Goal: Information Seeking & Learning: Learn about a topic

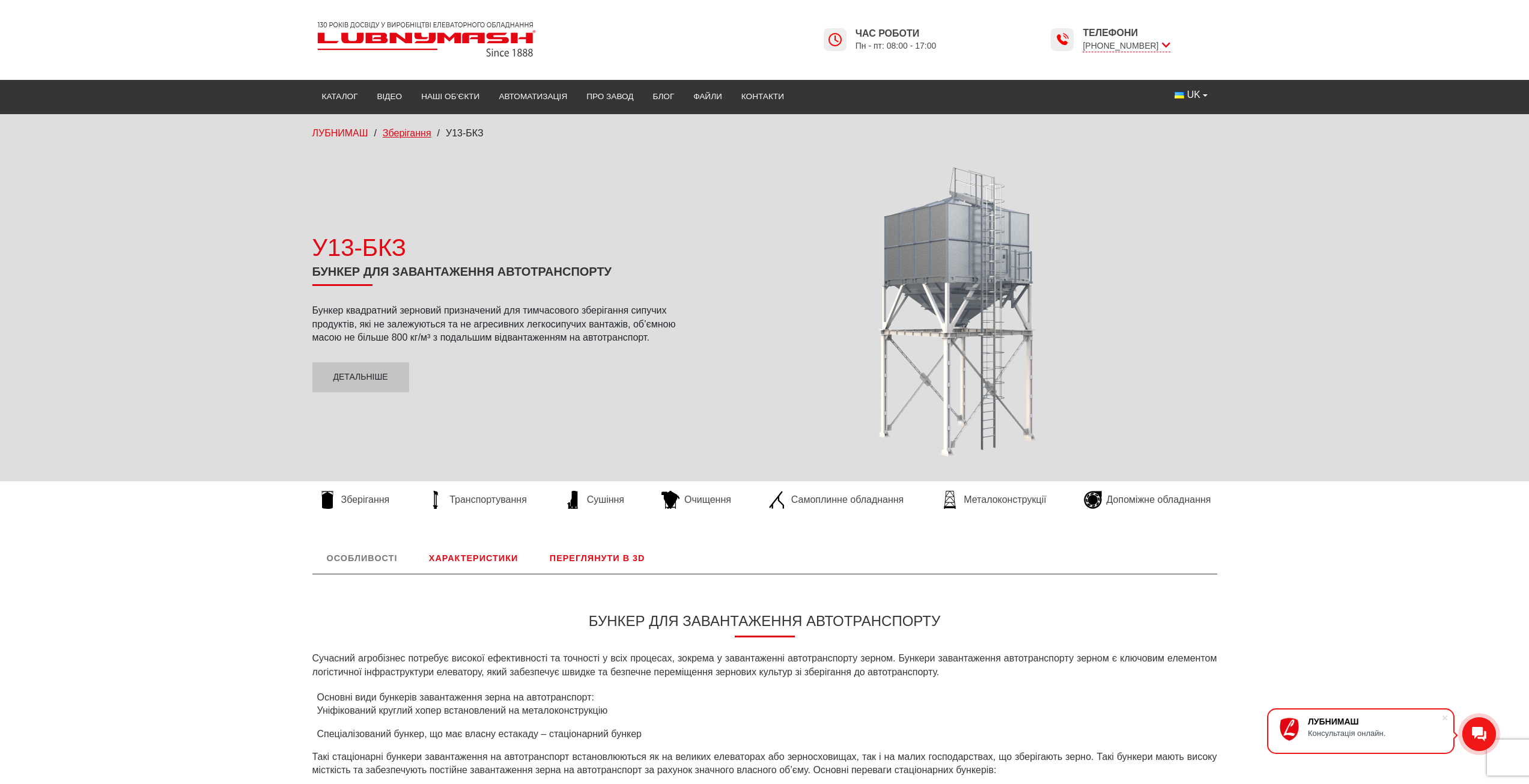
click at [408, 130] on span "Зберігання" at bounding box center [407, 133] width 48 height 10
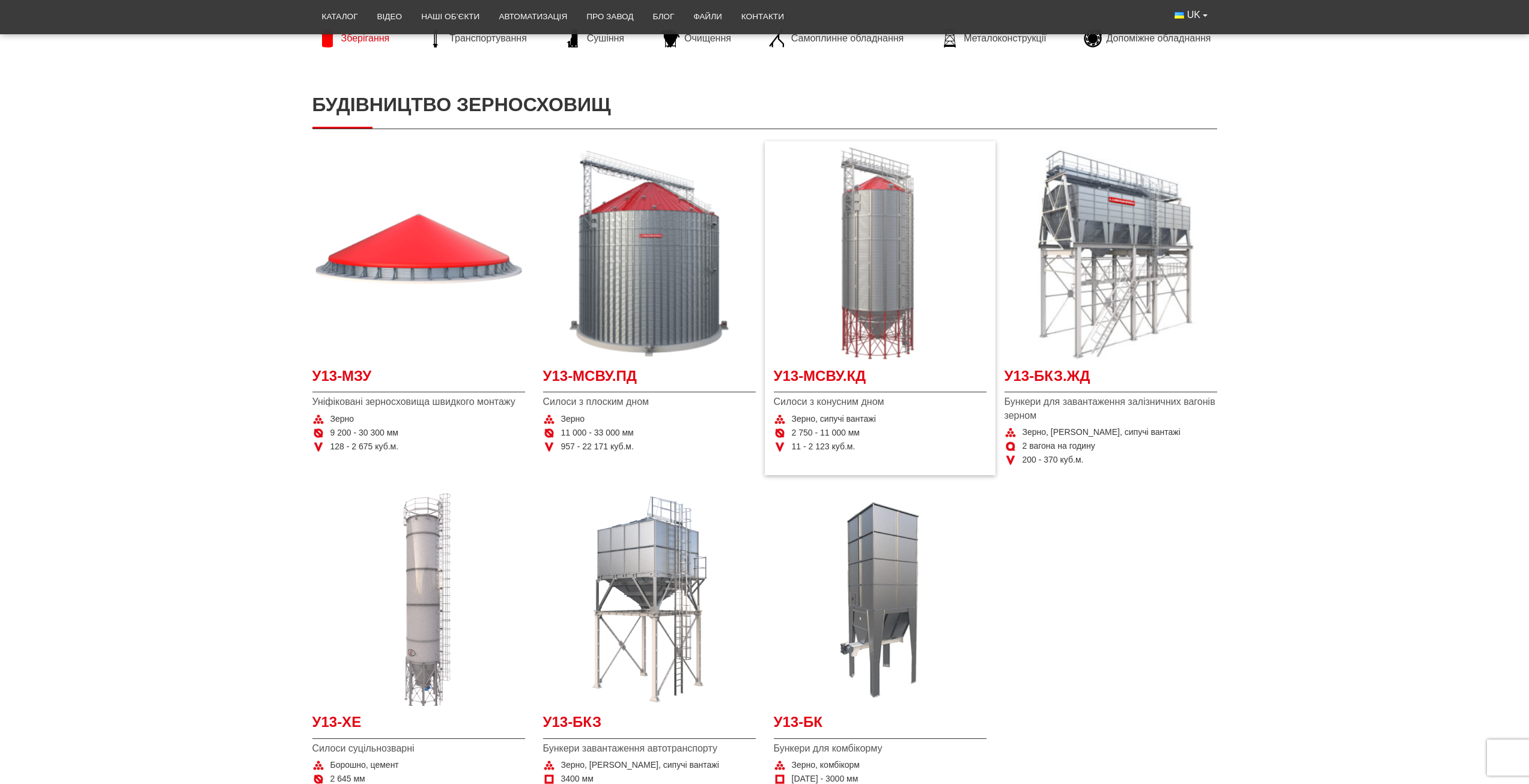
scroll to position [180, 0]
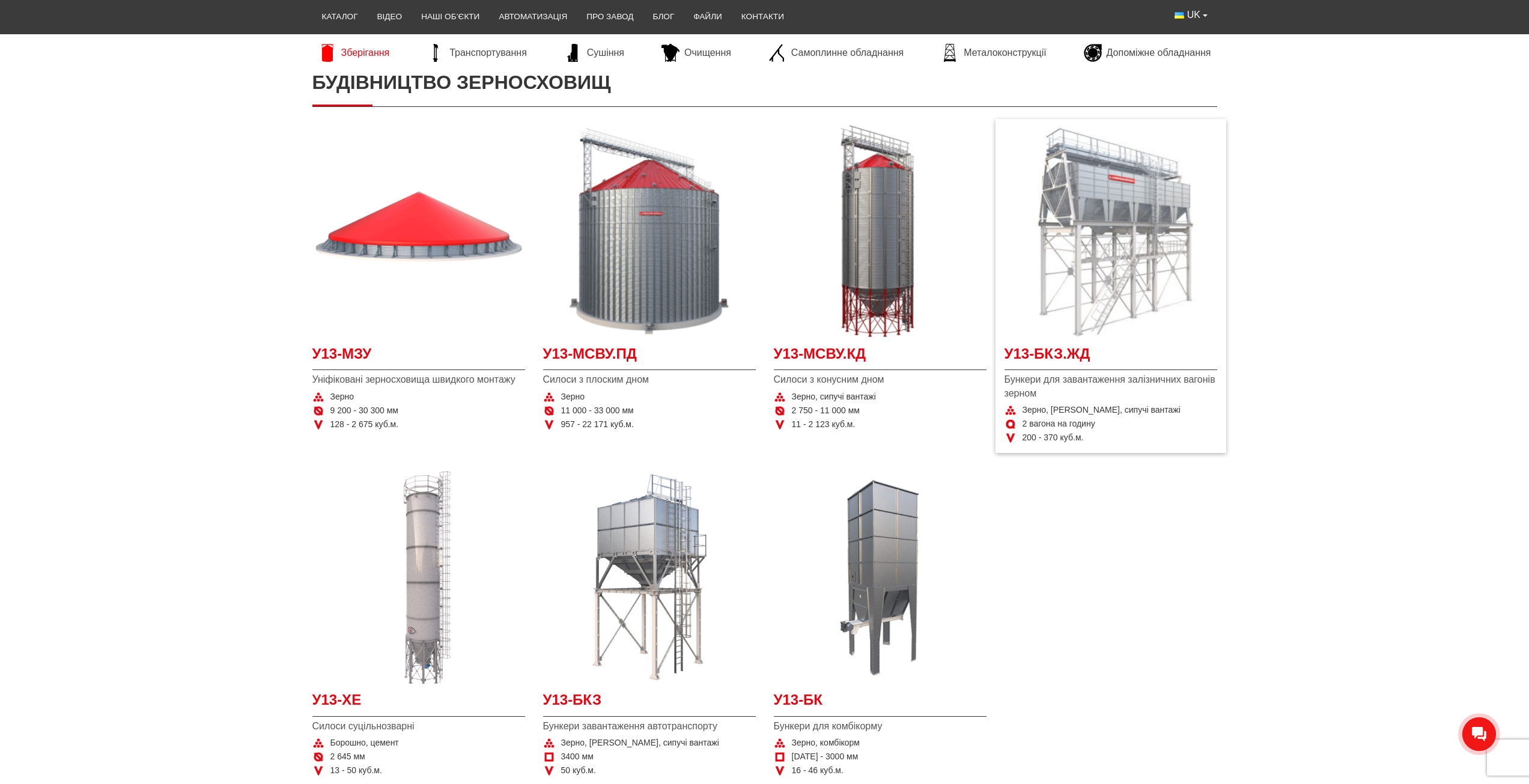
click at [1104, 282] on img at bounding box center [1111, 231] width 213 height 213
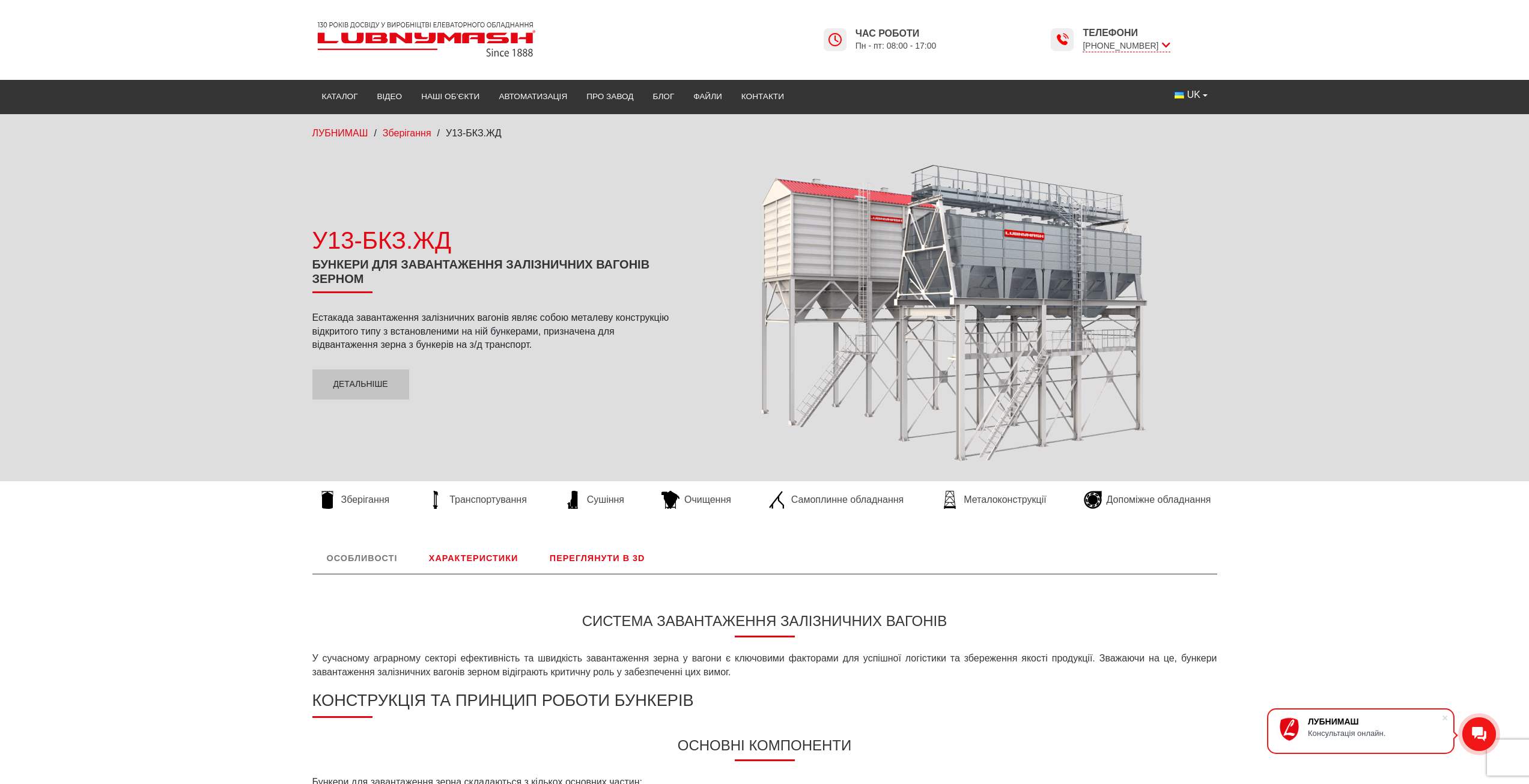
click at [611, 558] on link "Переглянути в 3D" at bounding box center [598, 558] width 124 height 31
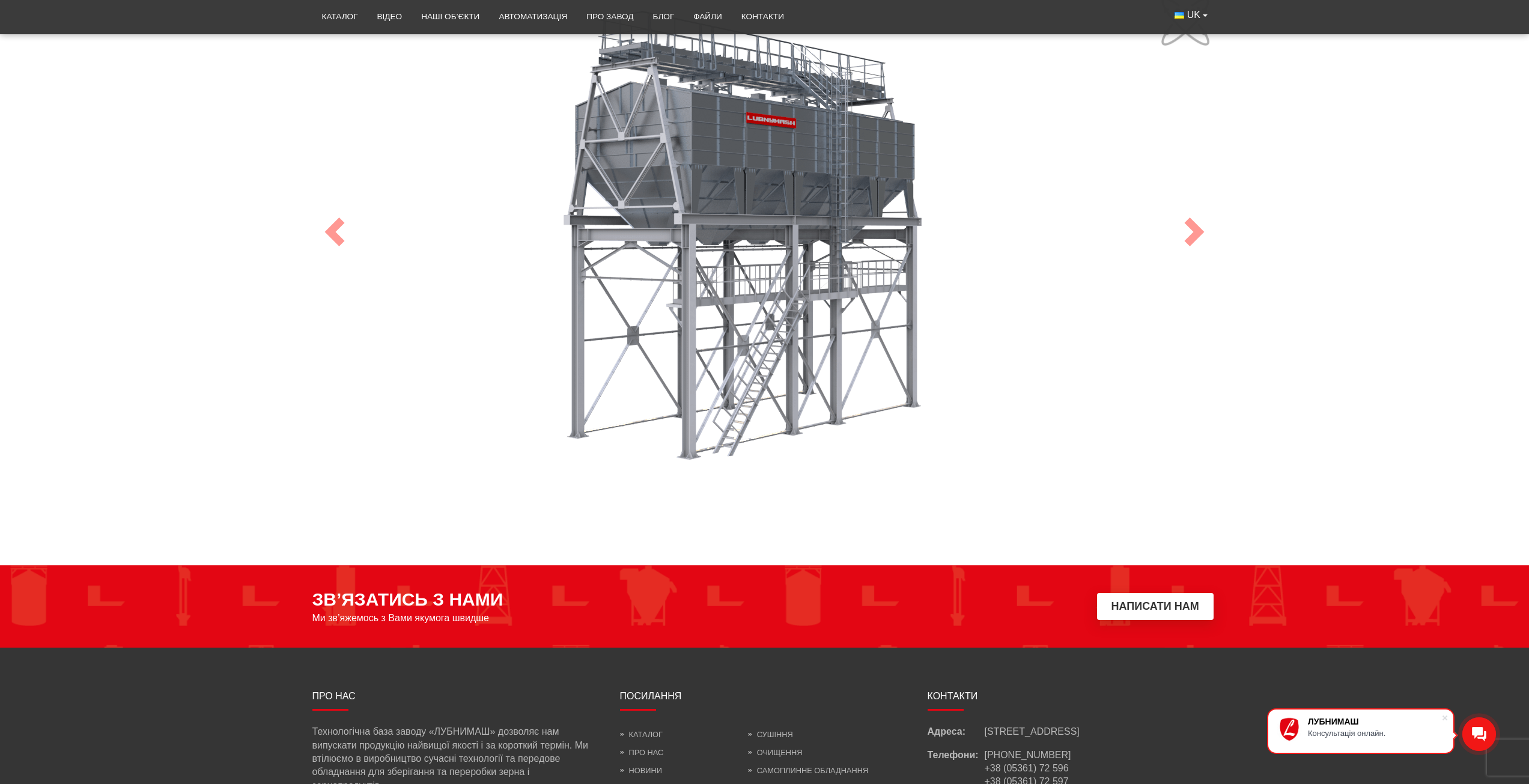
scroll to position [620, 0]
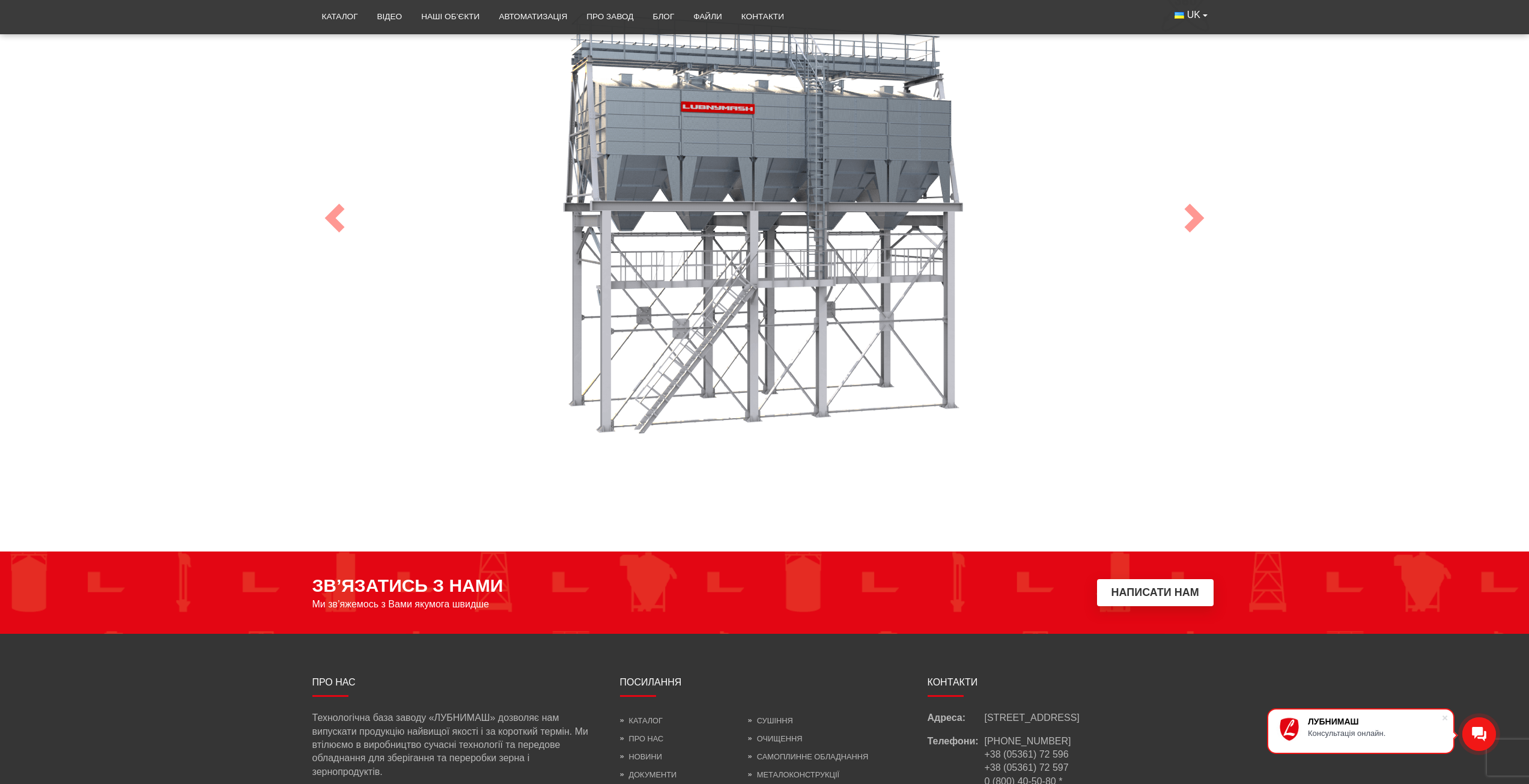
drag, startPoint x: 748, startPoint y: 331, endPoint x: 600, endPoint y: 458, distance: 195.0
click at [600, 463] on div "100 Previous Next" at bounding box center [764, 218] width 905 height 529
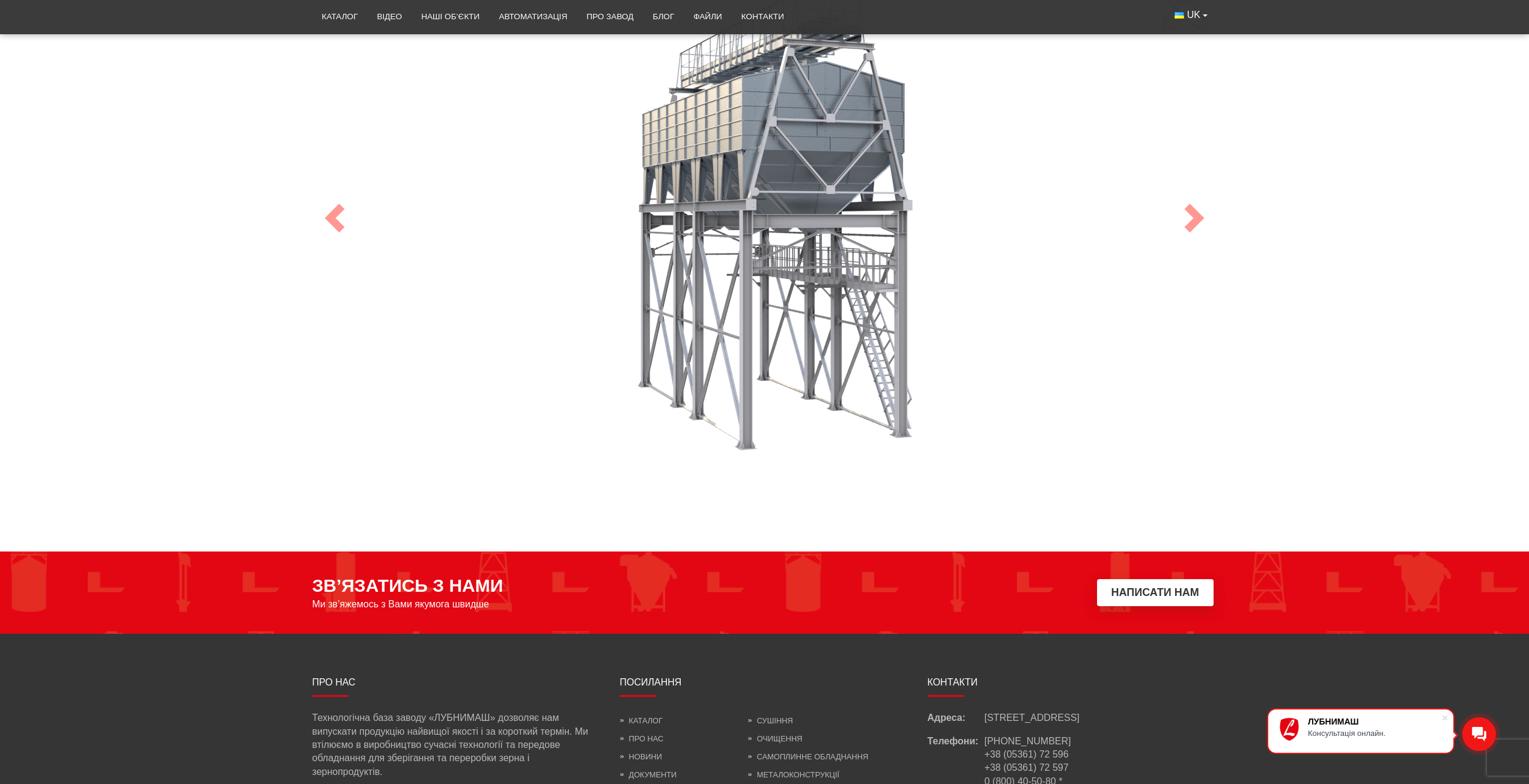
drag, startPoint x: 739, startPoint y: 184, endPoint x: 1025, endPoint y: 328, distance: 320.2
click at [995, 377] on div "100" at bounding box center [765, 218] width 902 height 480
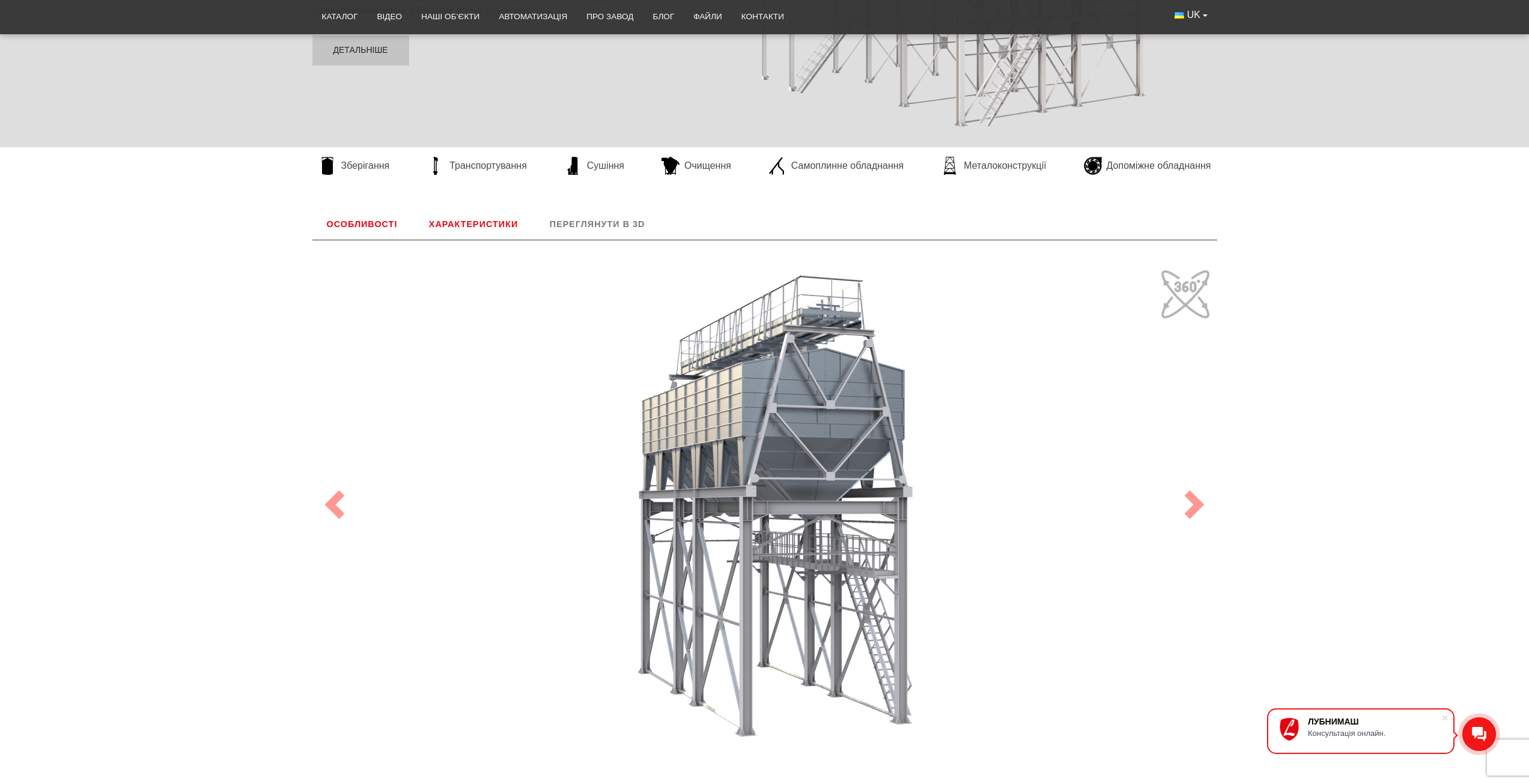
scroll to position [320, 0]
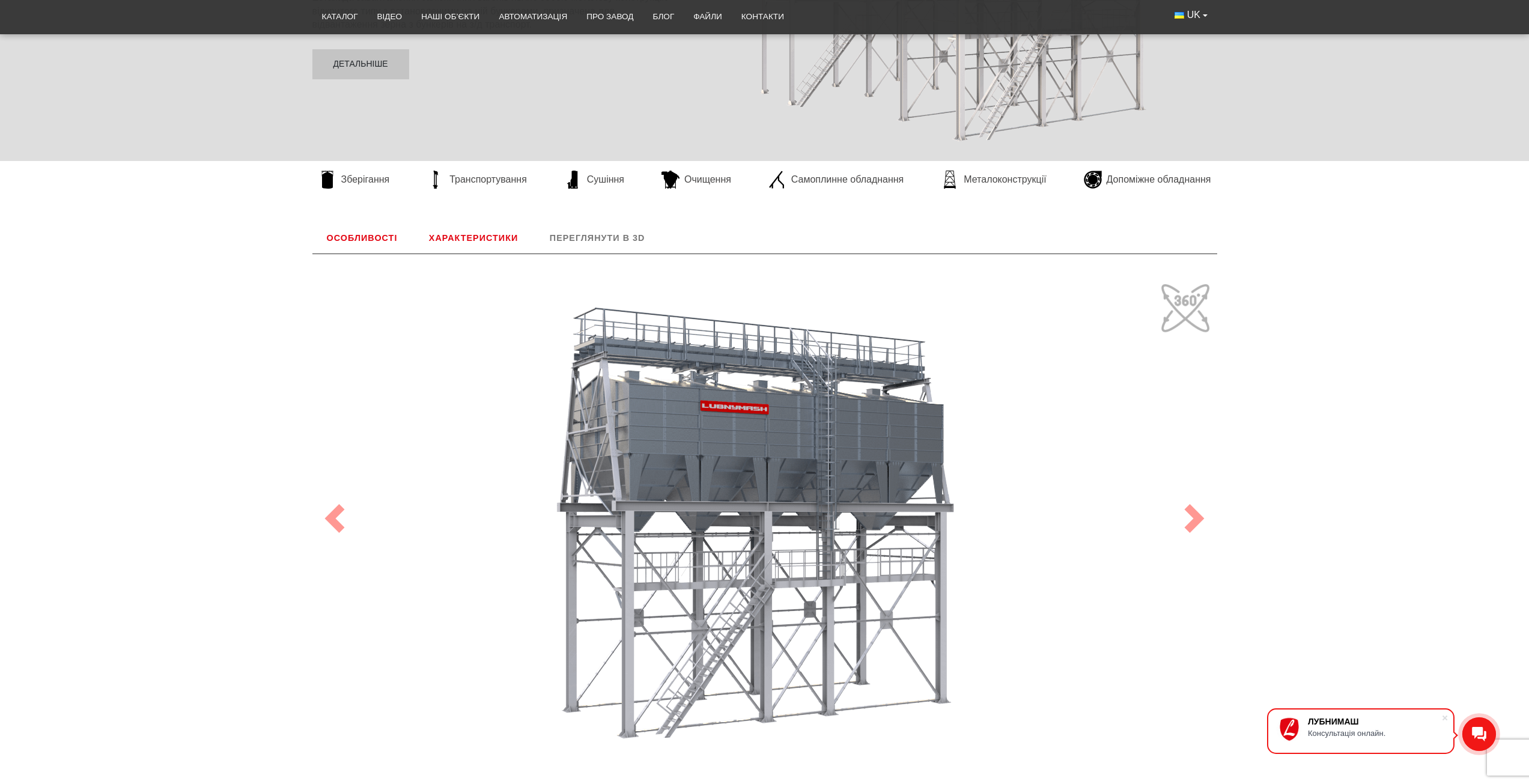
drag, startPoint x: 826, startPoint y: 483, endPoint x: 698, endPoint y: 730, distance: 278.2
click at [698, 730] on div "100" at bounding box center [765, 518] width 902 height 480
click at [808, 661] on div "100" at bounding box center [765, 518] width 902 height 480
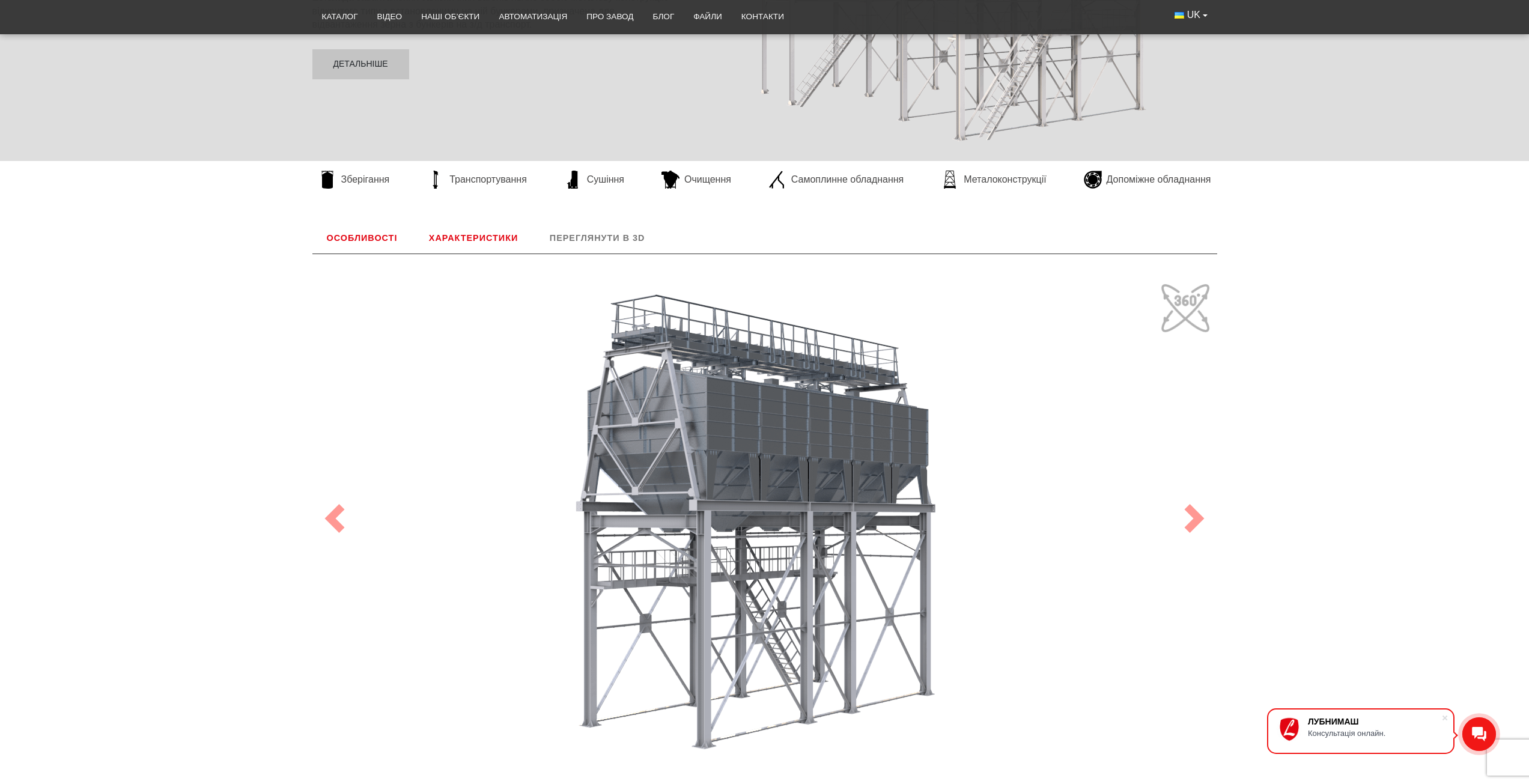
drag, startPoint x: 730, startPoint y: 627, endPoint x: 824, endPoint y: 402, distance: 243.8
click at [1183, 722] on div "100 Previous Next" at bounding box center [764, 518] width 905 height 529
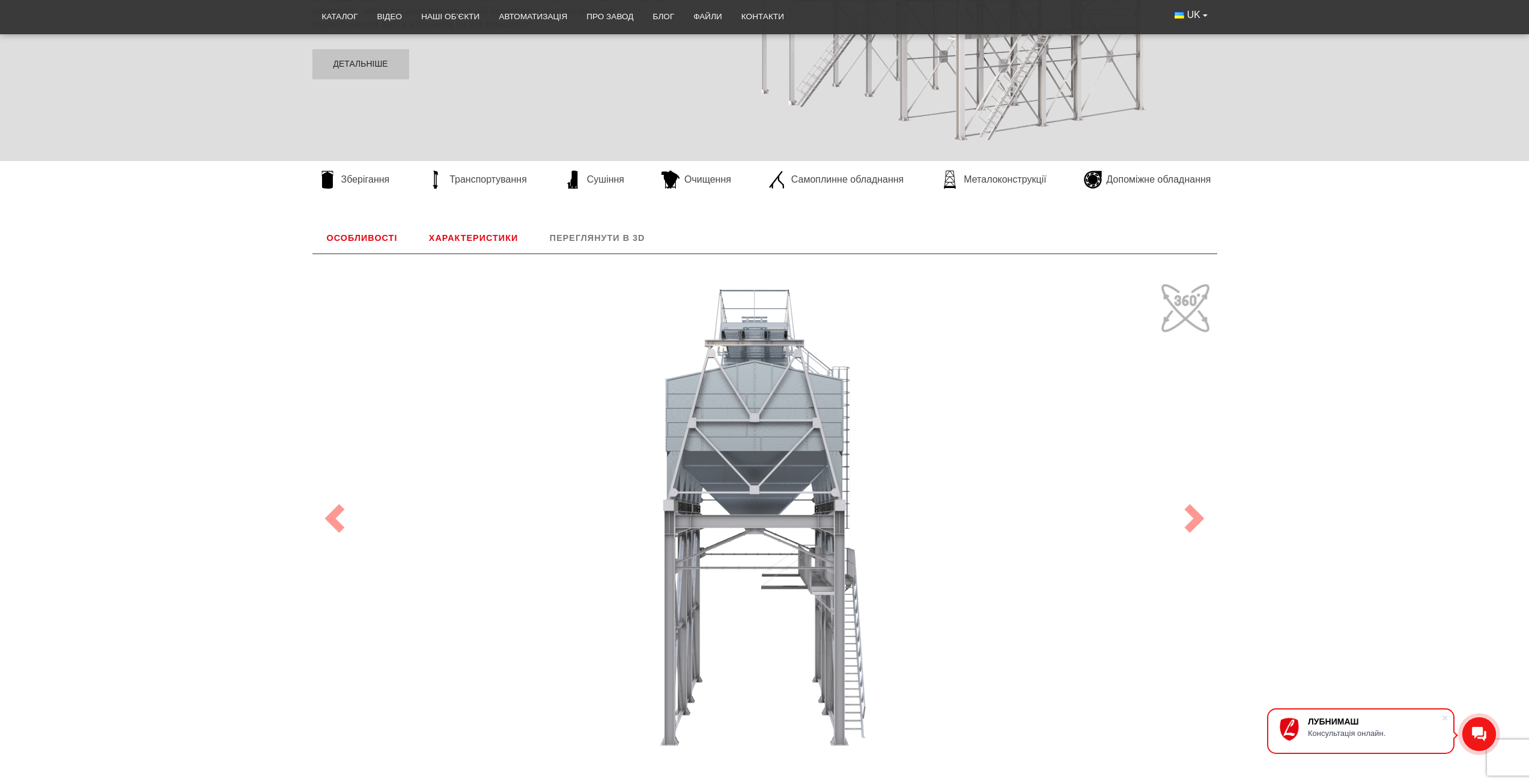
drag, startPoint x: 752, startPoint y: 365, endPoint x: 1133, endPoint y: 501, distance: 404.5
click at [1278, 517] on div "Особливості Система завантаження залізничних вагонів У сучасному аграрному сект…" at bounding box center [764, 502] width 1529 height 561
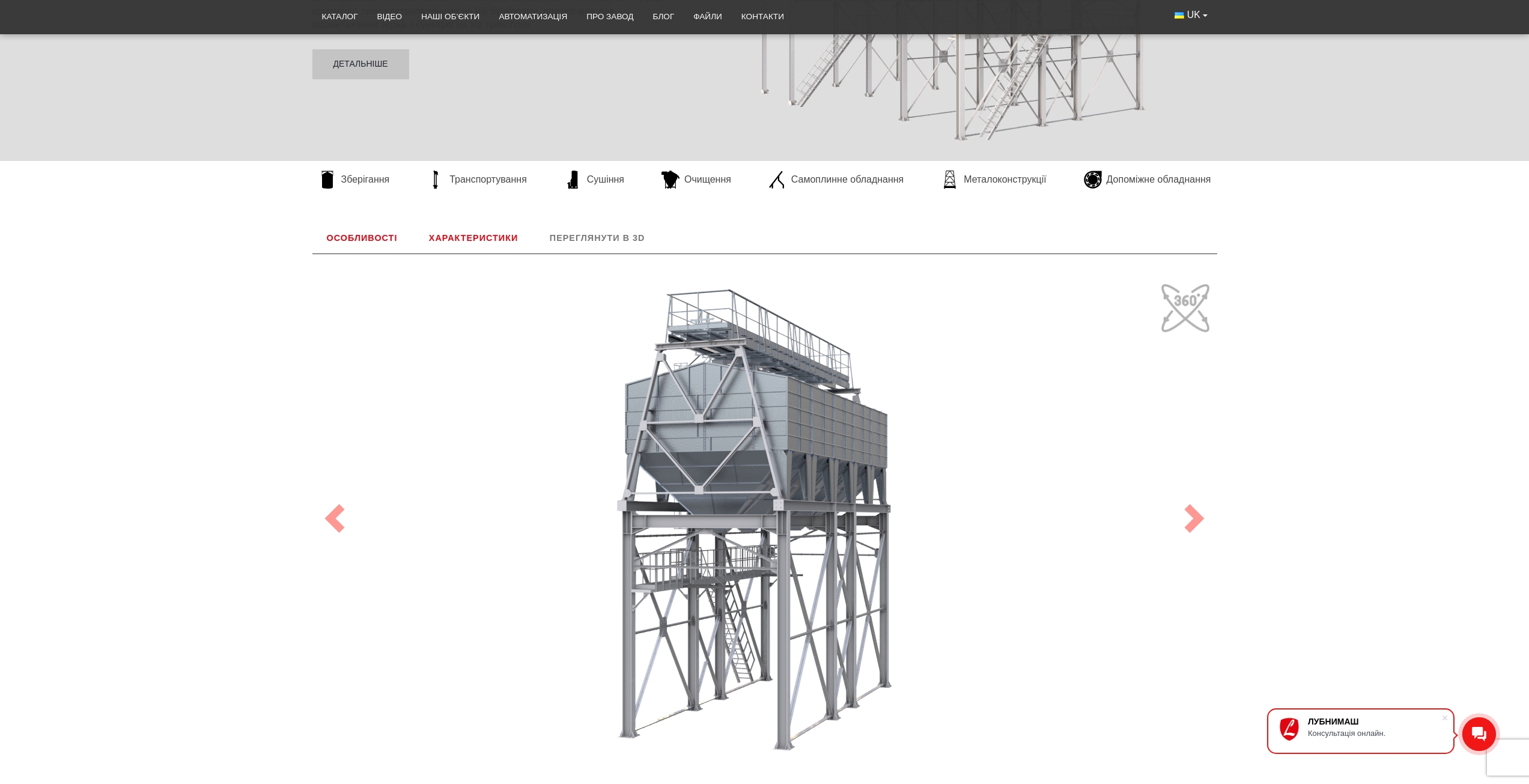
drag, startPoint x: 670, startPoint y: 518, endPoint x: 983, endPoint y: 562, distance: 316.1
click at [1035, 542] on div "100" at bounding box center [765, 518] width 902 height 480
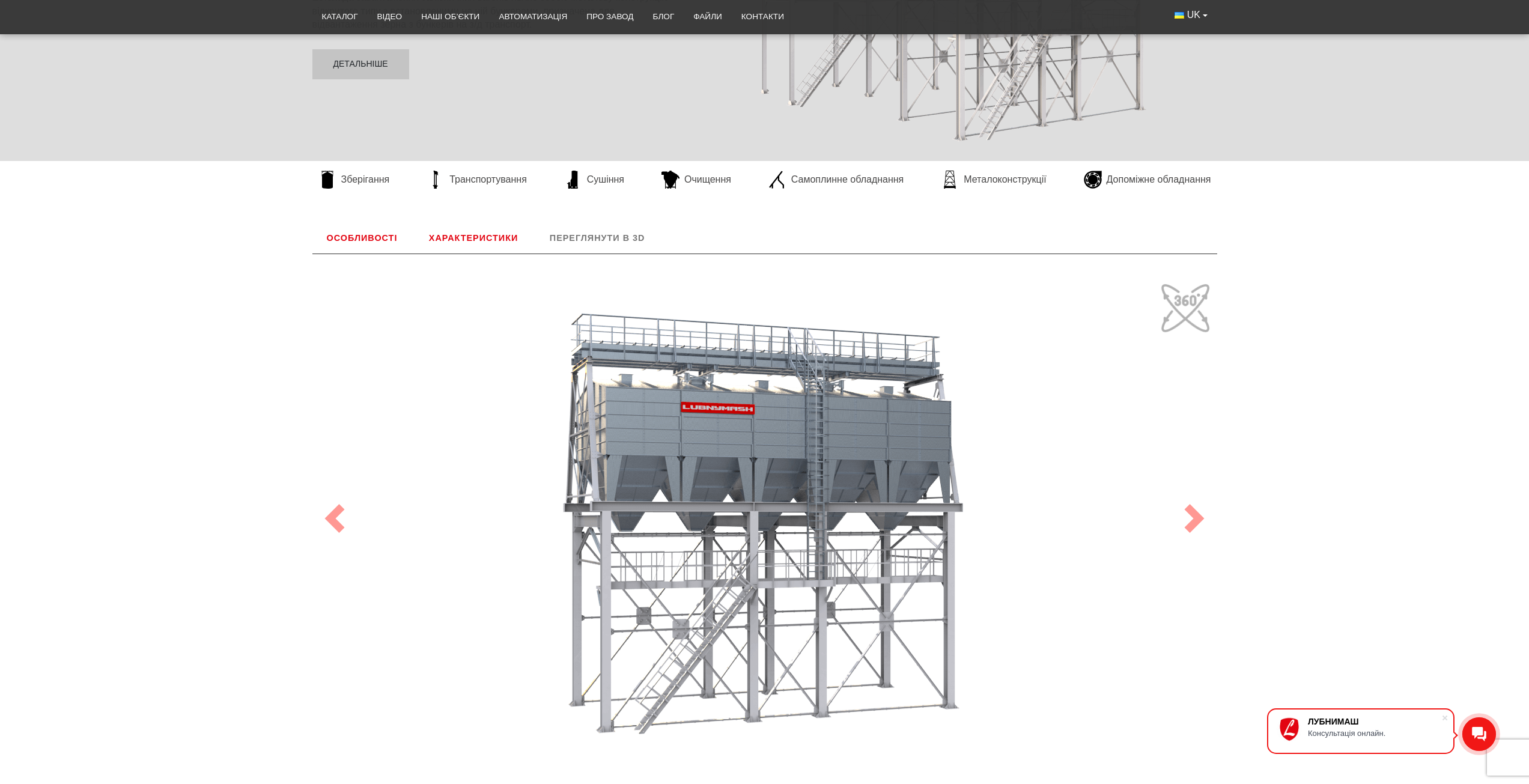
drag, startPoint x: 884, startPoint y: 608, endPoint x: 1018, endPoint y: 620, distance: 134.5
click at [1018, 620] on div "100" at bounding box center [765, 518] width 902 height 480
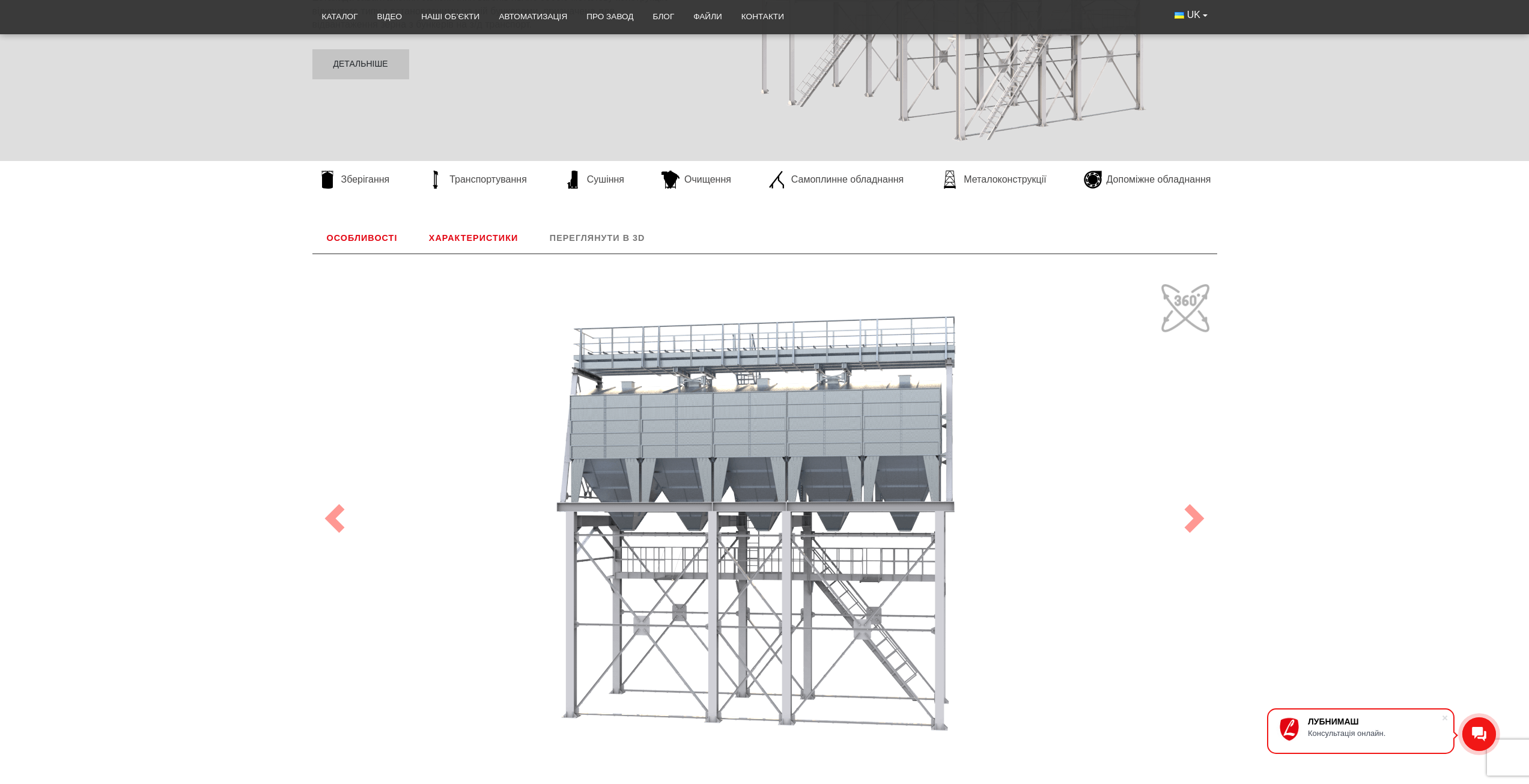
drag, startPoint x: 678, startPoint y: 636, endPoint x: 961, endPoint y: 645, distance: 283.1
click at [961, 645] on div "100" at bounding box center [765, 518] width 902 height 480
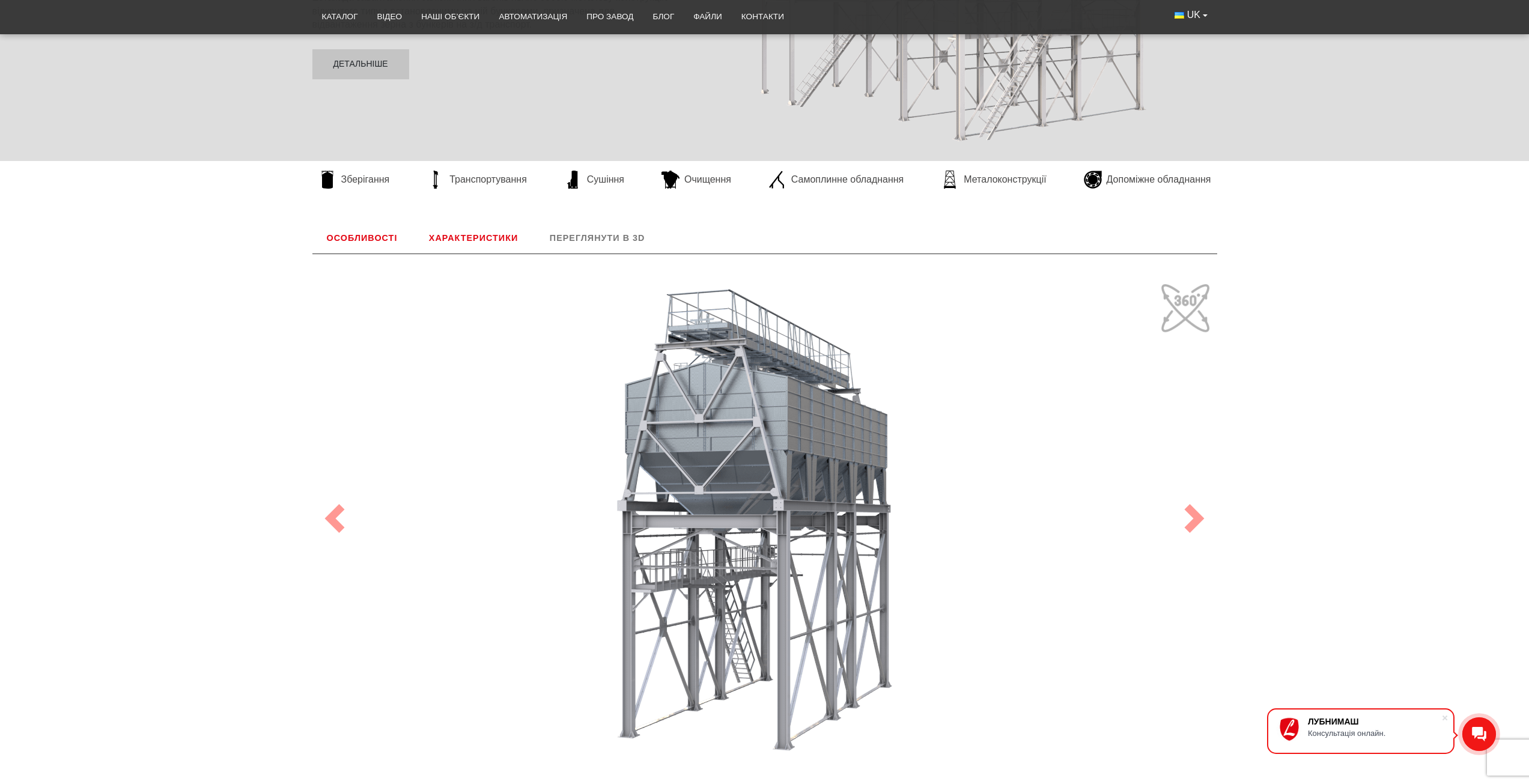
drag, startPoint x: 712, startPoint y: 641, endPoint x: 931, endPoint y: 648, distance: 219.1
click at [931, 648] on div "100" at bounding box center [765, 518] width 902 height 480
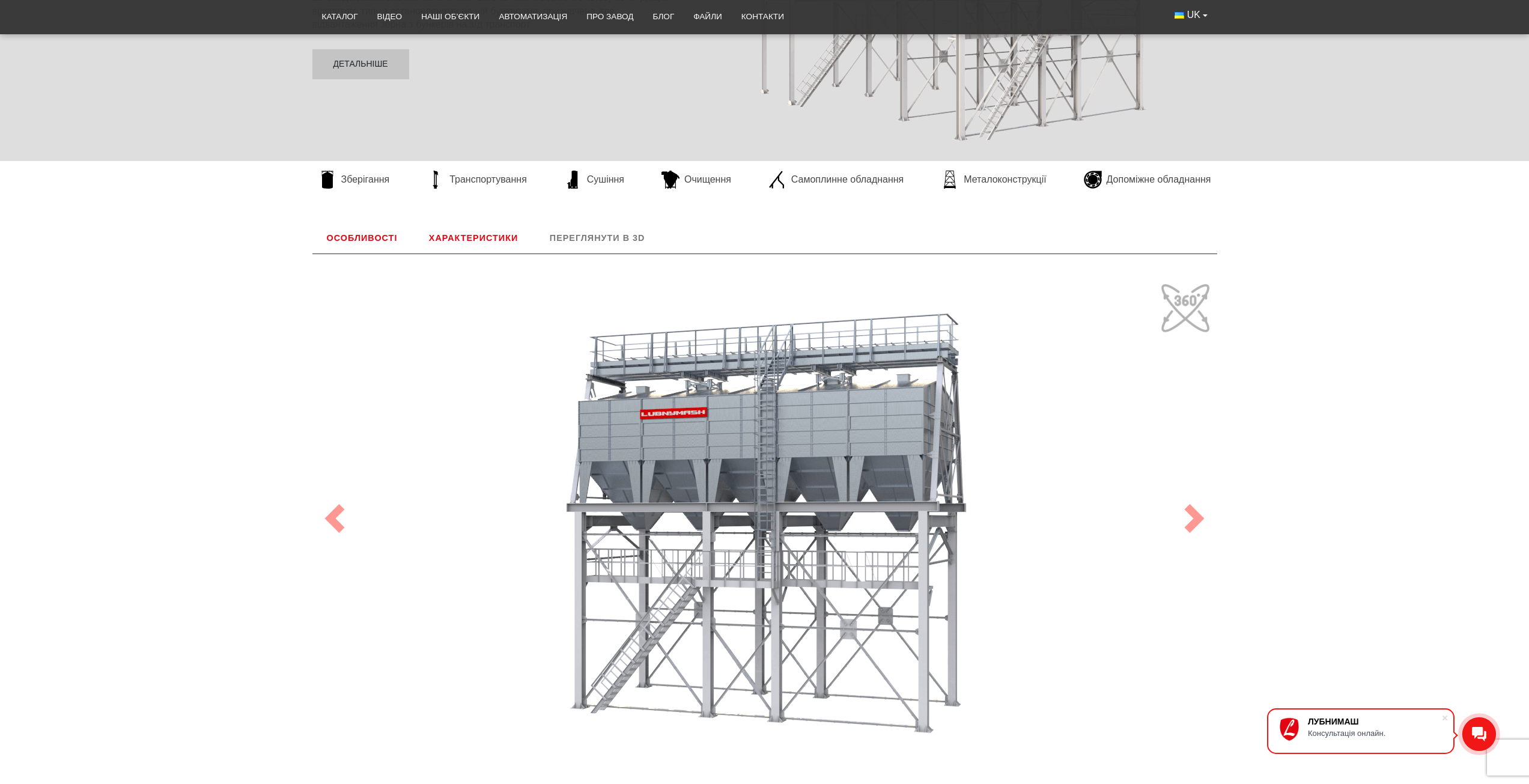
drag, startPoint x: 716, startPoint y: 623, endPoint x: 980, endPoint y: 643, distance: 264.8
click at [808, 628] on div "100" at bounding box center [765, 518] width 902 height 480
